Goal: Transaction & Acquisition: Subscribe to service/newsletter

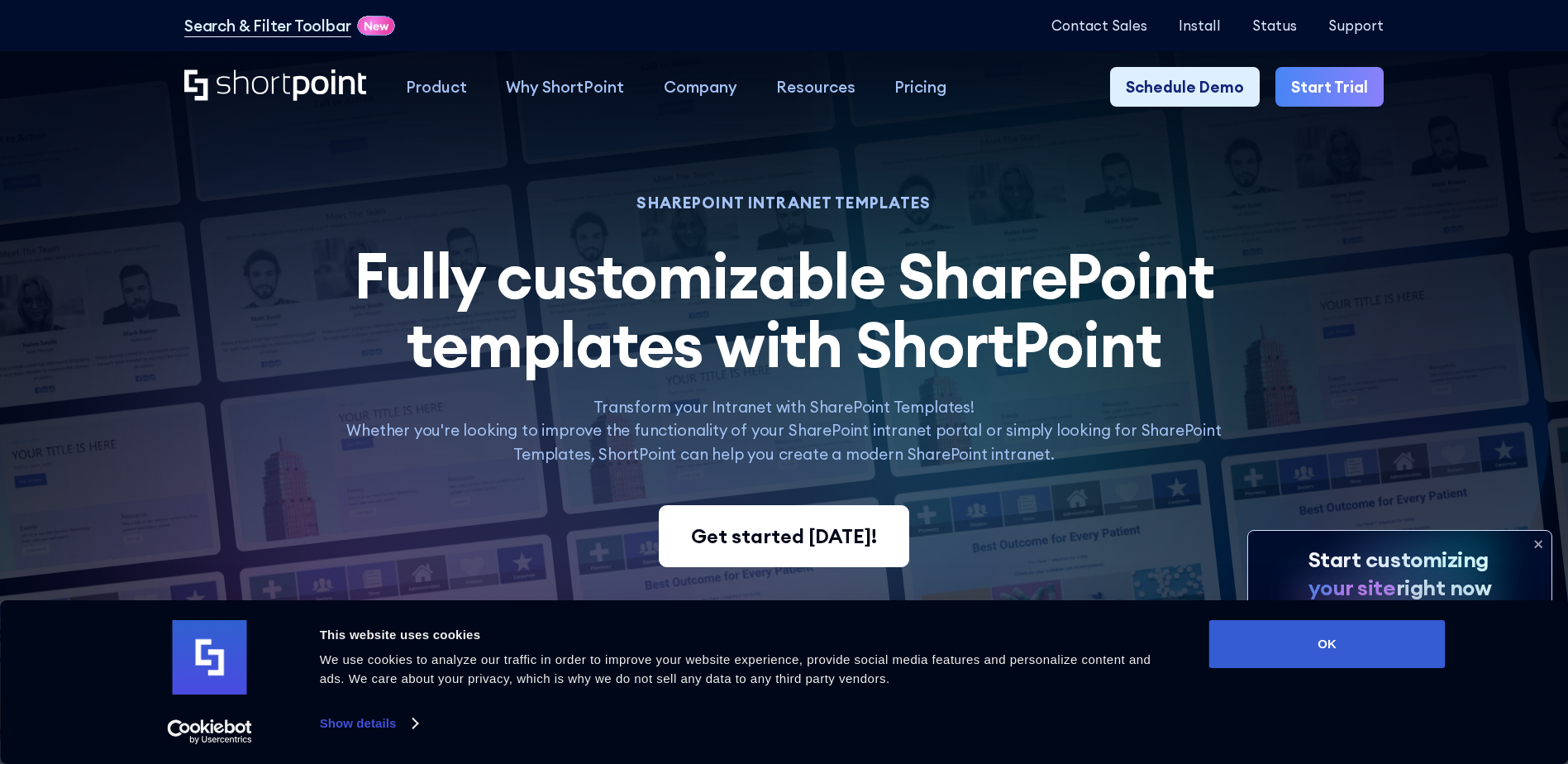
click at [810, 557] on link "Get started today!" at bounding box center [783, 536] width 251 height 63
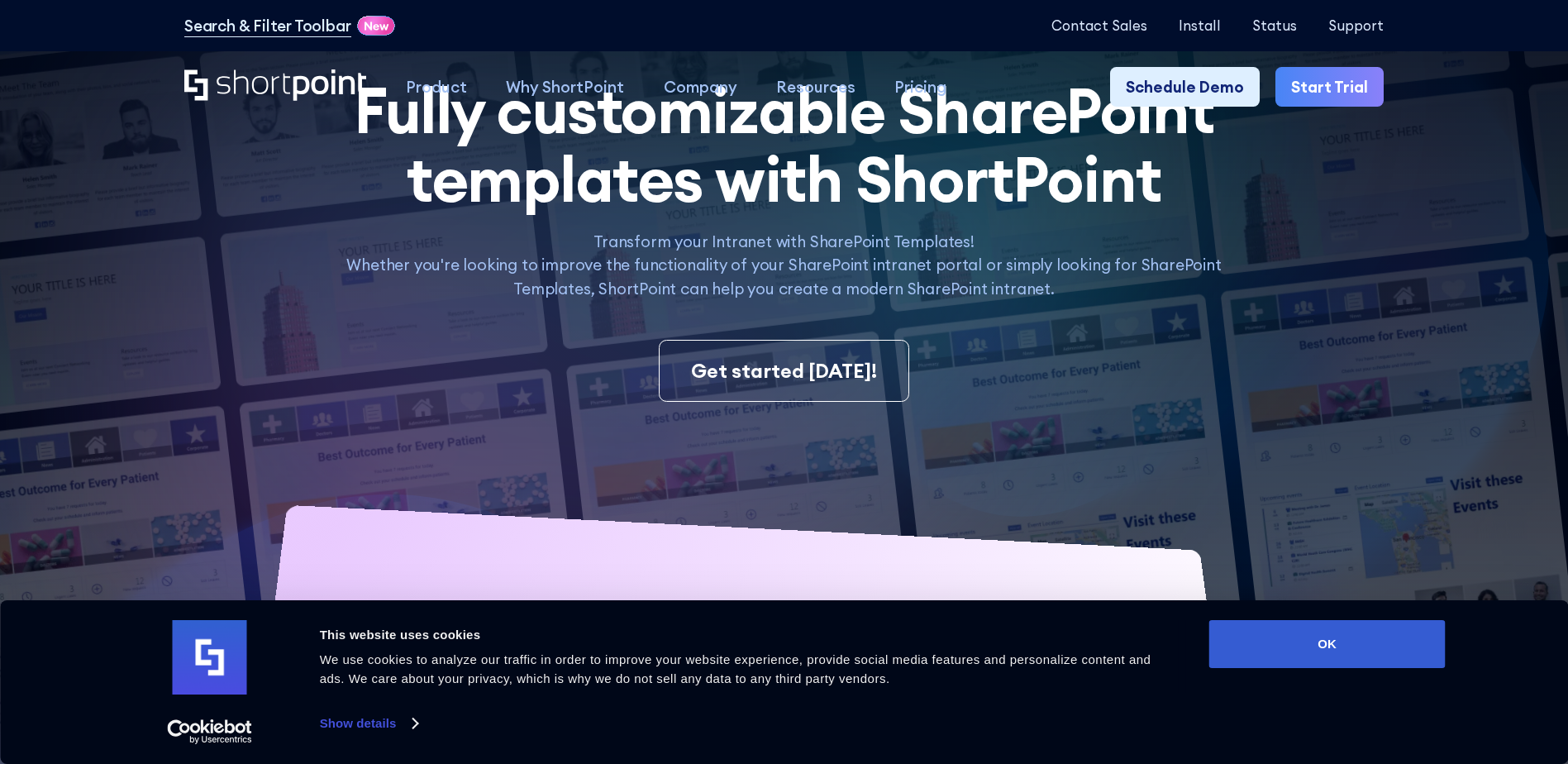
scroll to position [330, 0]
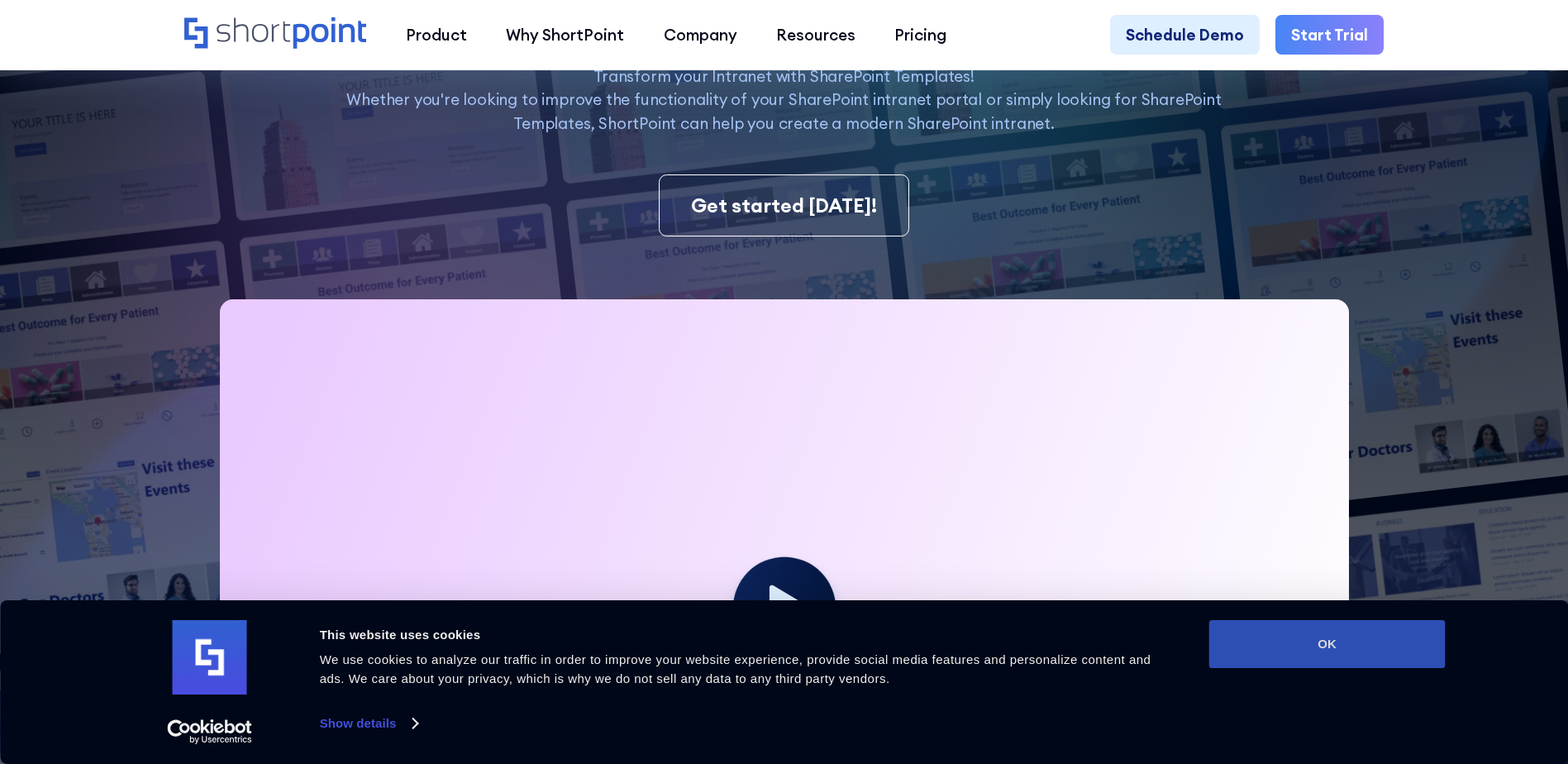
click at [1290, 635] on button "OK" at bounding box center [1327, 643] width 236 height 48
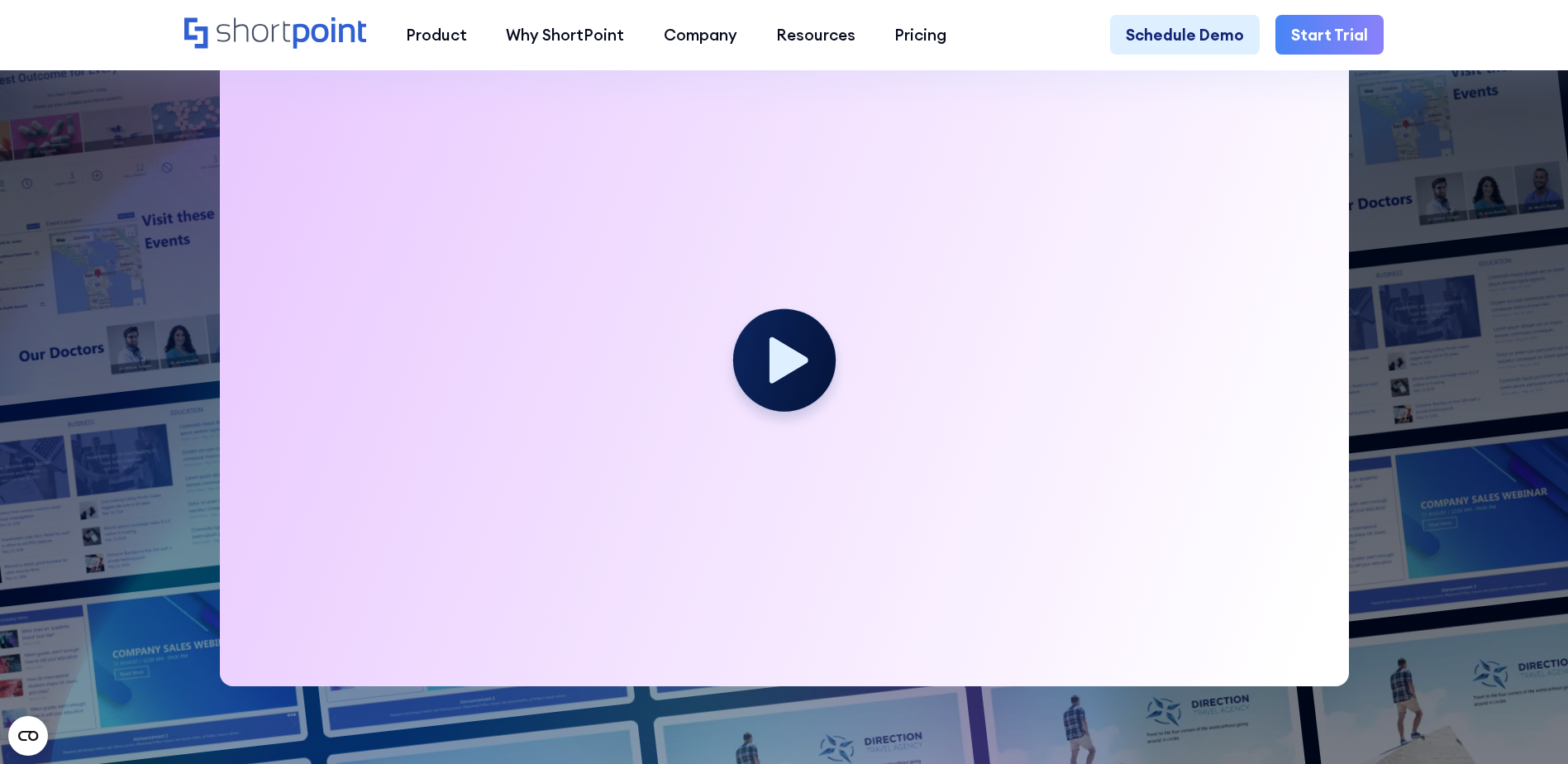
scroll to position [248, 0]
